Goal: Find specific page/section: Find specific page/section

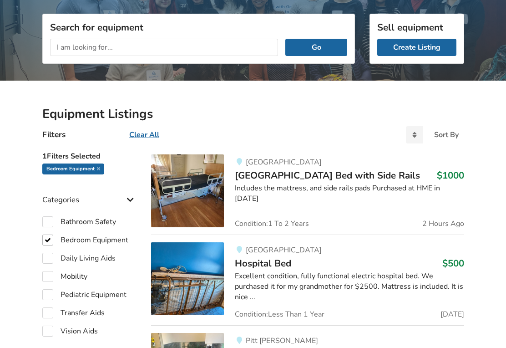
scroll to position [112, 0]
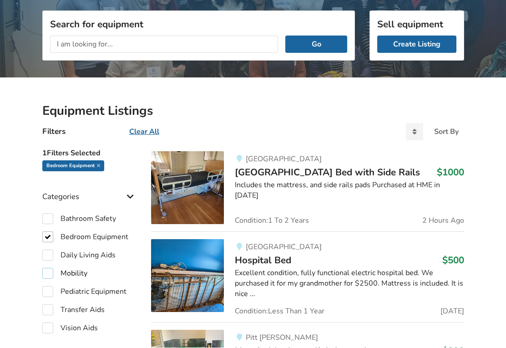
click at [51, 271] on label "Mobility" at bounding box center [64, 273] width 45 height 11
checkbox input "true"
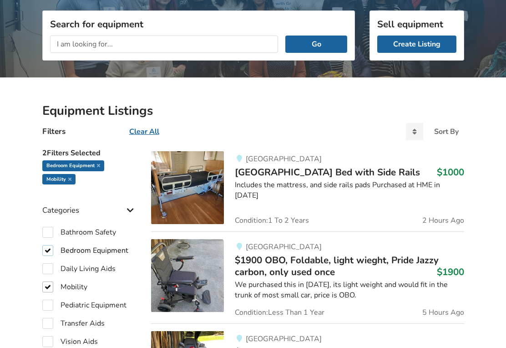
click at [52, 250] on label "Bedroom Equipment" at bounding box center [85, 250] width 86 height 11
checkbox input "false"
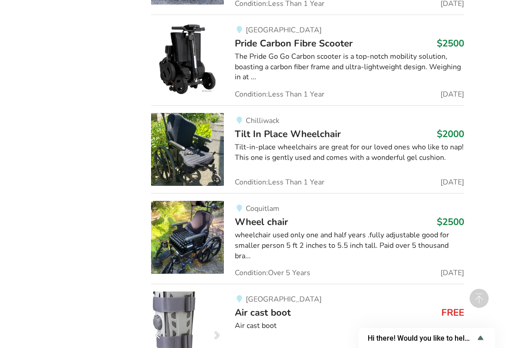
scroll to position [9662, 0]
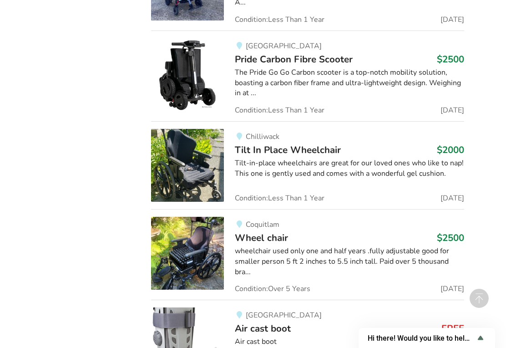
click at [194, 217] on img at bounding box center [187, 253] width 73 height 73
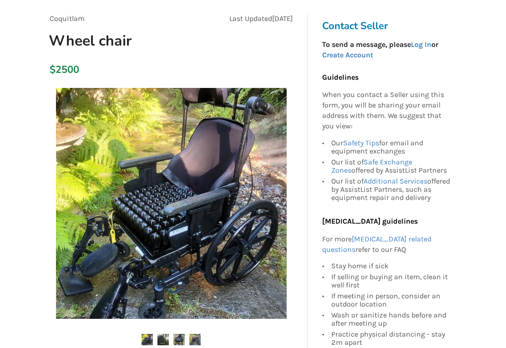
scroll to position [81, 0]
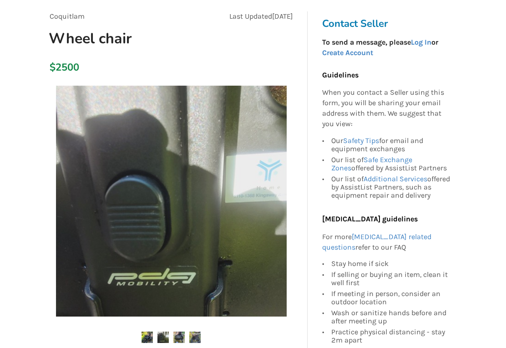
click at [121, 227] on img at bounding box center [171, 201] width 231 height 231
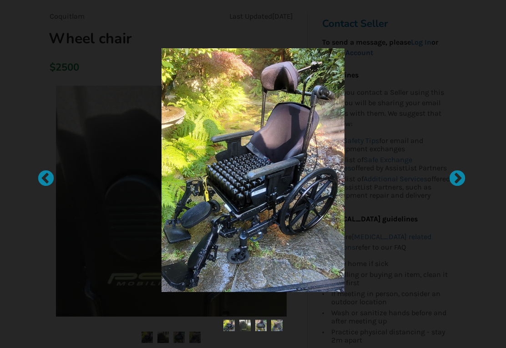
click at [453, 178] on div at bounding box center [452, 173] width 9 height 9
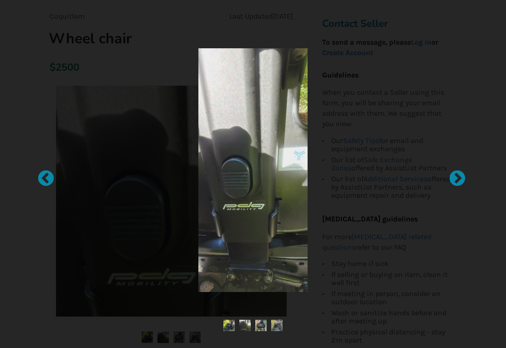
click at [457, 178] on div at bounding box center [452, 173] width 9 height 9
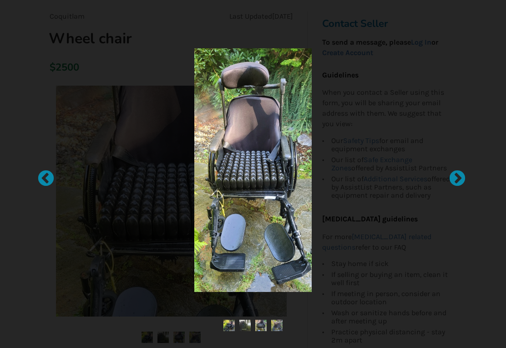
click at [457, 178] on div at bounding box center [452, 173] width 9 height 9
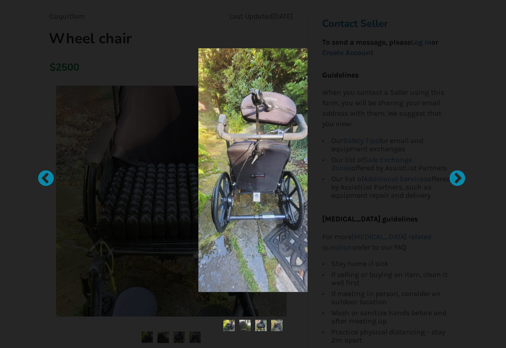
click at [452, 178] on div at bounding box center [452, 173] width 9 height 9
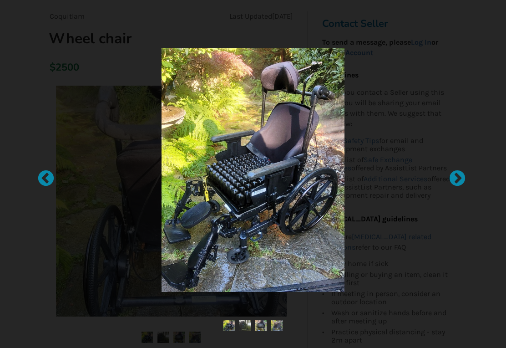
click at [46, 178] on div at bounding box center [41, 173] width 9 height 9
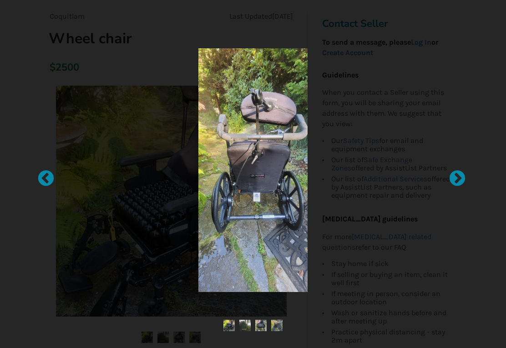
click at [41, 178] on div at bounding box center [41, 173] width 9 height 9
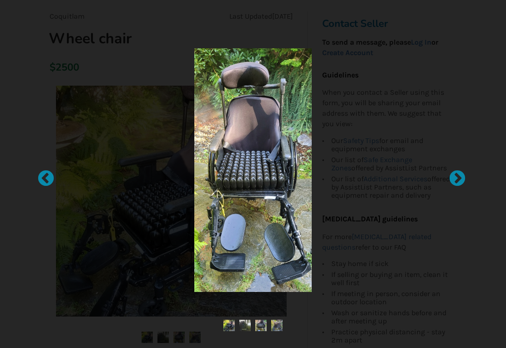
click at [35, 177] on div at bounding box center [253, 174] width 506 height 348
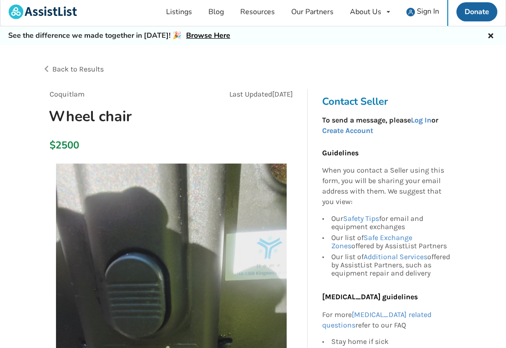
scroll to position [0, 0]
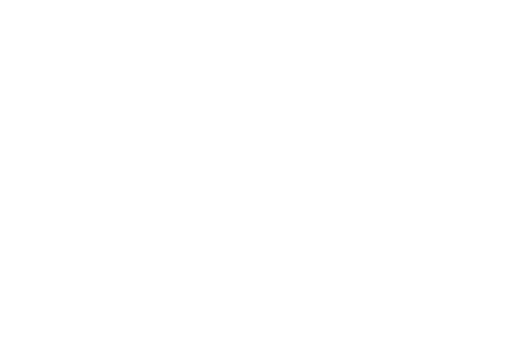
scroll to position [27102, 0]
